Goal: Information Seeking & Learning: Learn about a topic

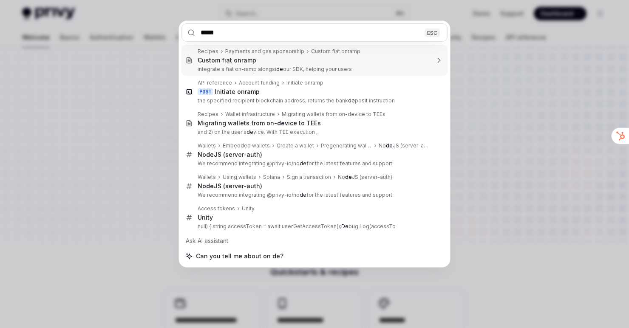
type input "******"
type textarea "*"
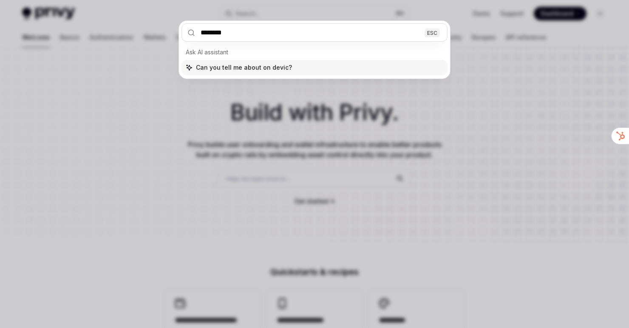
type input "*********"
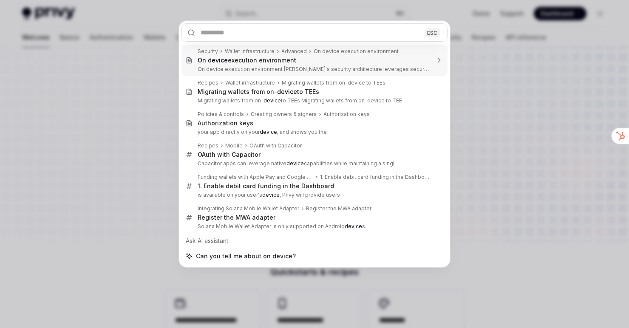
type textarea "*"
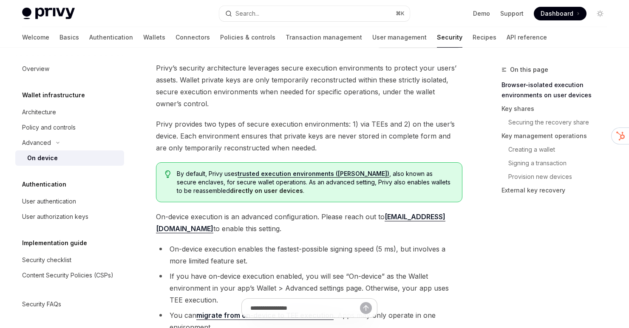
scroll to position [55, 0]
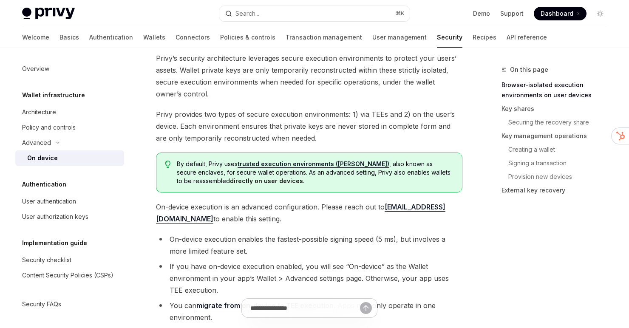
click at [286, 127] on span "Privy provides two types of secure execution environments: 1) via TEEs and 2) o…" at bounding box center [309, 126] width 307 height 36
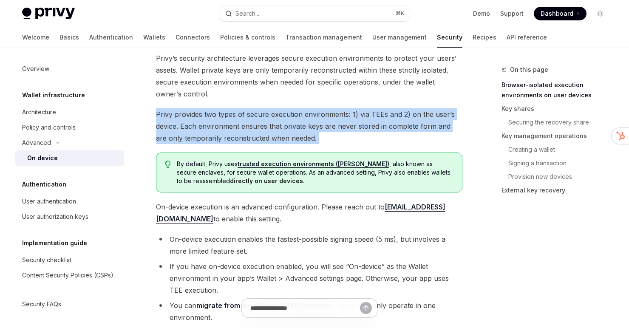
click at [286, 127] on span "Privy provides two types of secure execution environments: 1) via TEEs and 2) o…" at bounding box center [309, 126] width 307 height 36
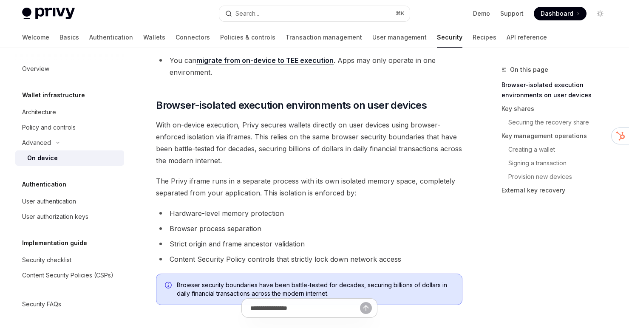
scroll to position [339, 0]
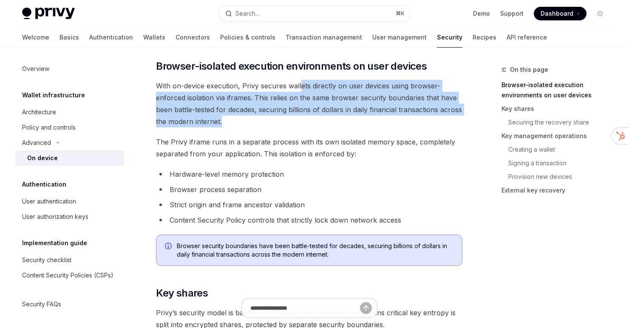
drag, startPoint x: 301, startPoint y: 80, endPoint x: 298, endPoint y: 124, distance: 44.4
click at [298, 124] on span "With on-device execution, Privy secures wallets directly on user devices using …" at bounding box center [309, 104] width 307 height 48
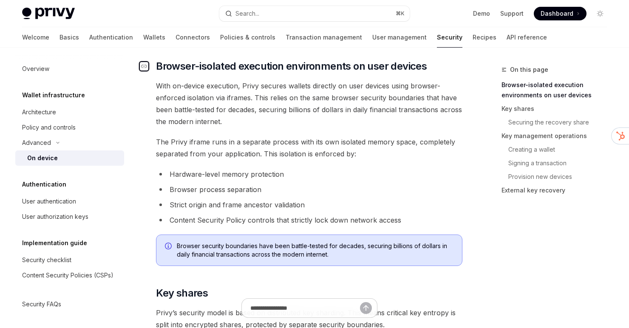
click at [147, 64] on icon "Navigate to header" at bounding box center [144, 66] width 6 height 5
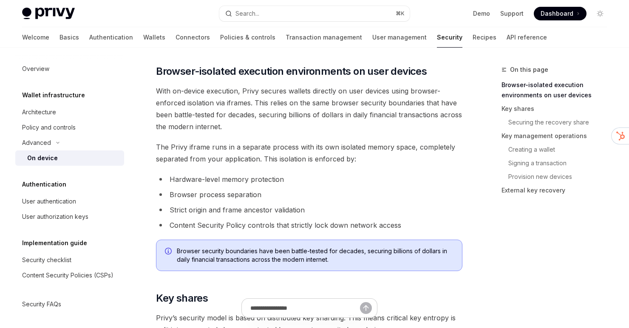
click at [454, 187] on ul "Hardware-level memory protection Browser process separation Strict origin and f…" at bounding box center [309, 203] width 307 height 58
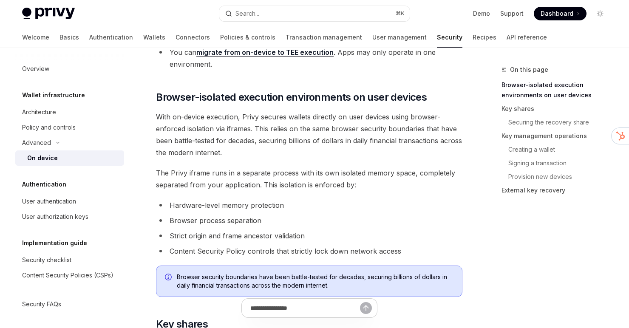
scroll to position [311, 0]
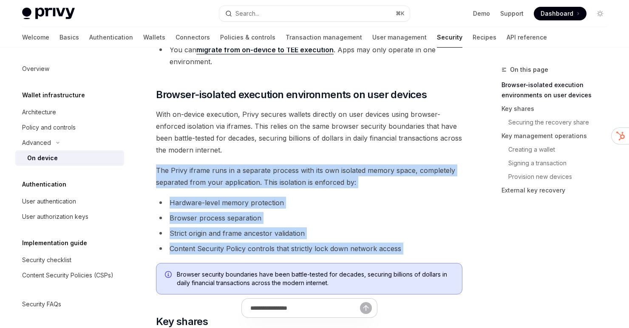
drag, startPoint x: 442, startPoint y: 153, endPoint x: 424, endPoint y: 264, distance: 112.5
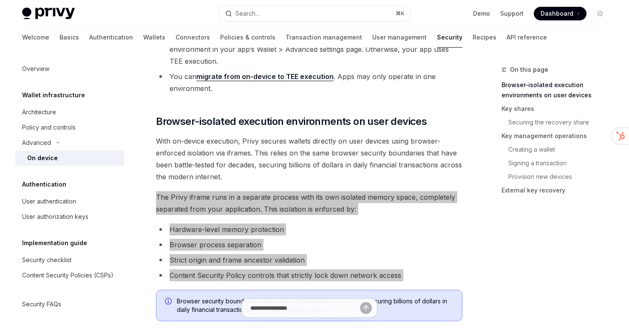
scroll to position [284, 0]
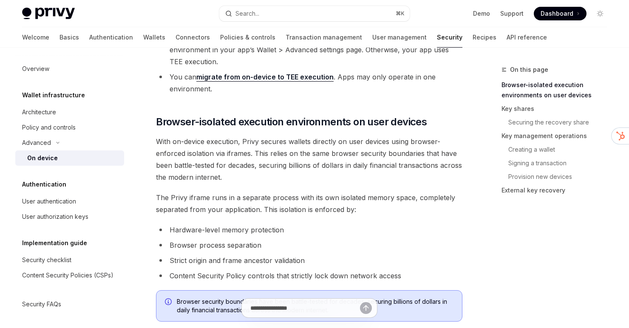
click at [201, 141] on span "With on-device execution, Privy secures wallets directly on user devices using …" at bounding box center [309, 160] width 307 height 48
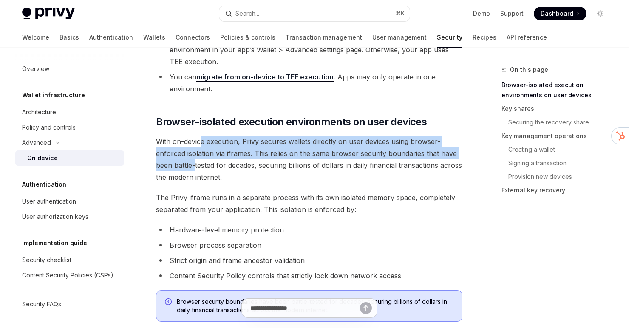
drag, startPoint x: 201, startPoint y: 141, endPoint x: 195, endPoint y: 165, distance: 24.7
click at [195, 165] on span "With on-device execution, Privy secures wallets directly on user devices using …" at bounding box center [309, 160] width 307 height 48
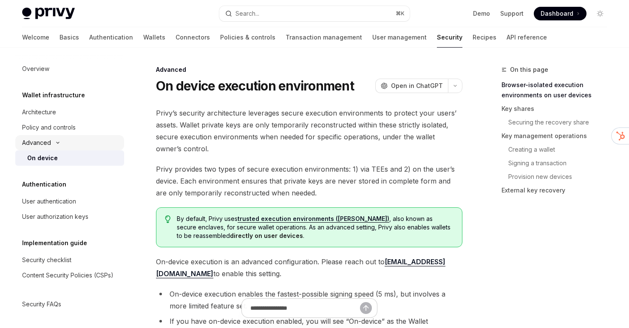
click at [105, 149] on button "Advanced" at bounding box center [69, 142] width 109 height 15
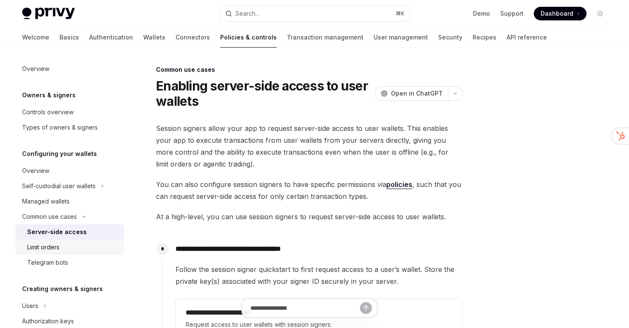
click at [69, 248] on div "Limit orders" at bounding box center [73, 247] width 92 height 10
type textarea "*"
